Goal: Book appointment/travel/reservation

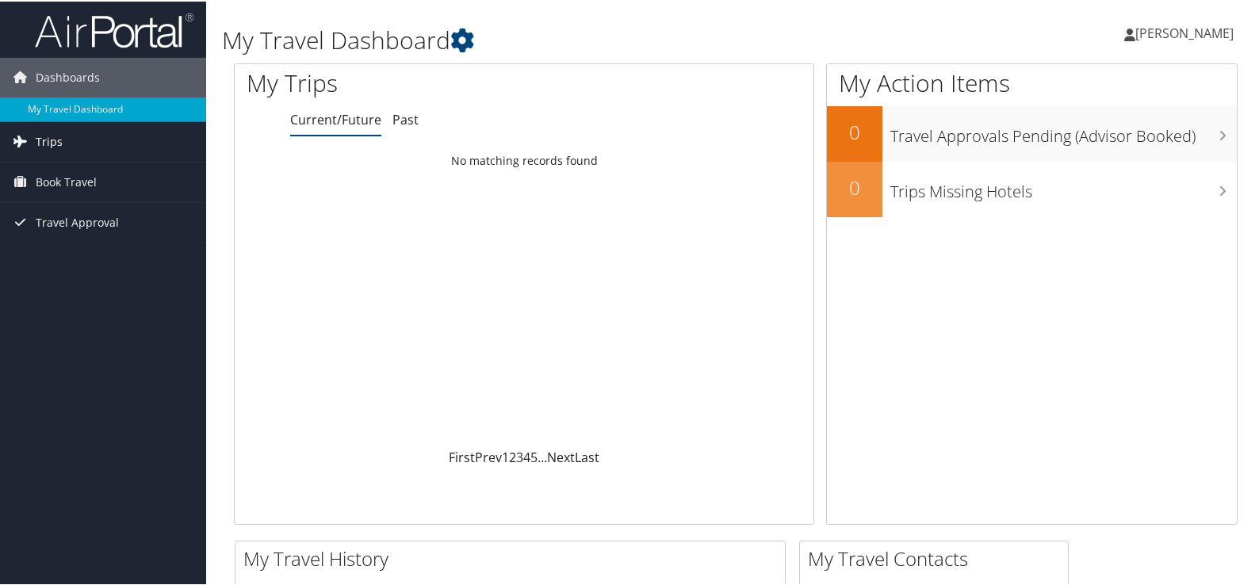
click at [56, 139] on span "Trips" at bounding box center [49, 141] width 27 height 40
click at [52, 248] on span "Book Travel" at bounding box center [66, 252] width 61 height 40
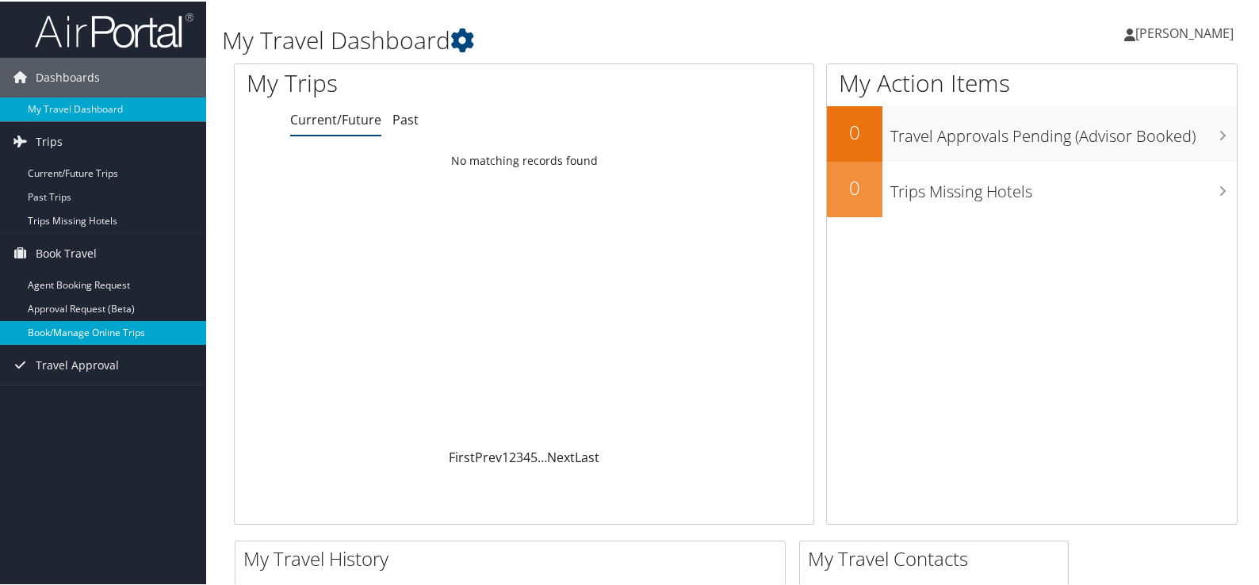
click at [100, 328] on link "Book/Manage Online Trips" at bounding box center [103, 332] width 206 height 24
